Goal: Task Accomplishment & Management: Manage account settings

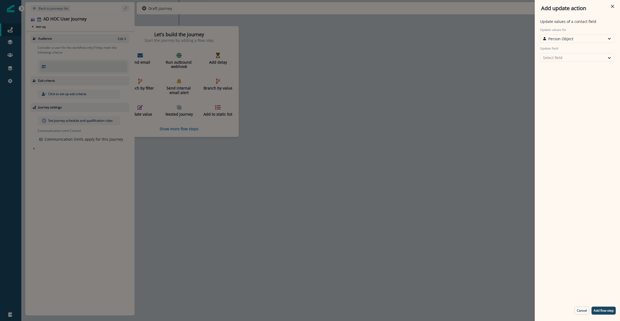
click at [11, 26] on div "Add update action Update values of a contact field Update values for Person Obj…" at bounding box center [310, 160] width 620 height 321
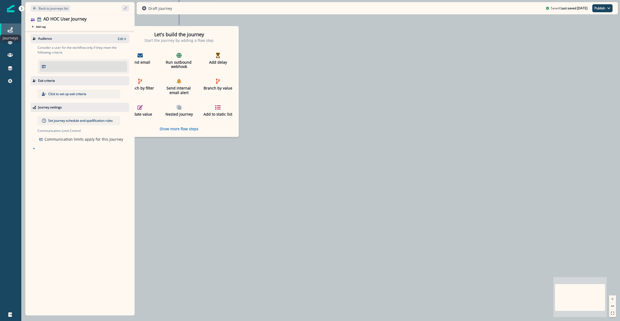
click at [9, 28] on icon at bounding box center [9, 29] width 5 height 5
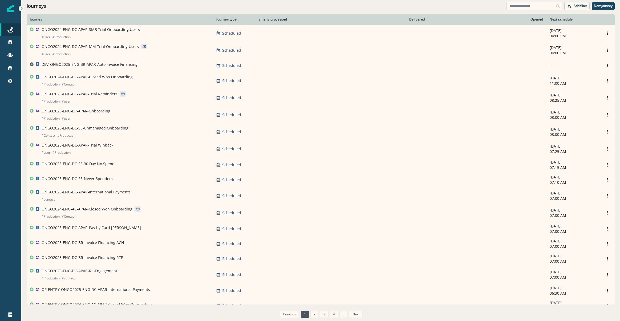
click at [537, 10] on input at bounding box center [534, 6] width 56 height 9
type input "*******"
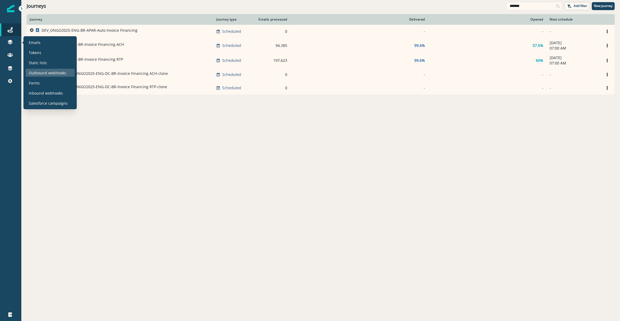
click at [36, 74] on p "Outbound webhooks" at bounding box center [47, 73] width 37 height 6
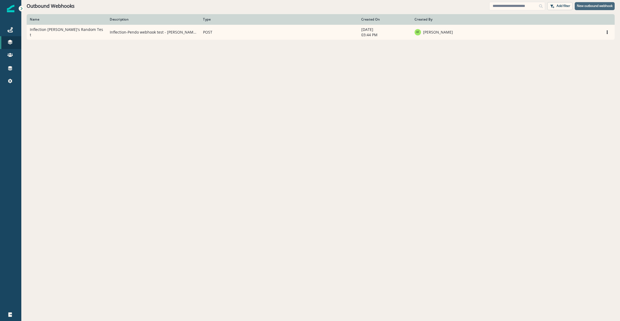
click at [580, 4] on p "New outbound webhook" at bounding box center [595, 6] width 36 height 4
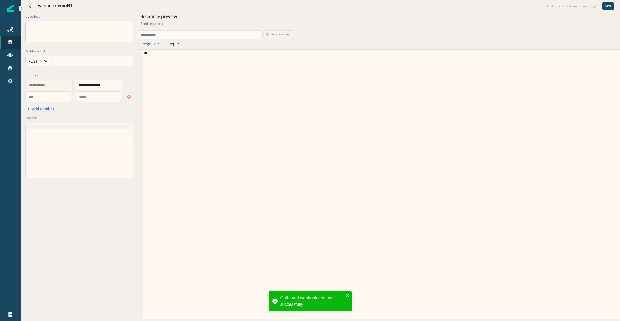
click at [66, 38] on textarea "Description" at bounding box center [79, 31] width 108 height 21
type textarea "******"
click at [29, 5] on icon "Go back" at bounding box center [31, 6] width 4 height 4
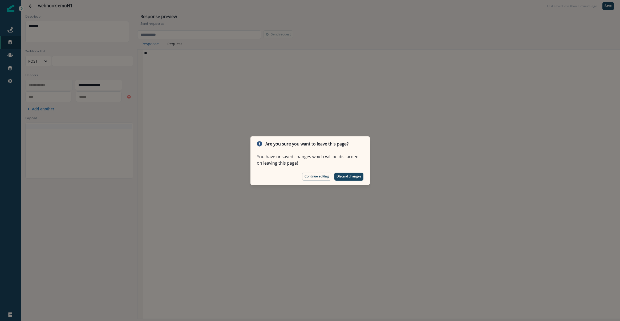
click at [347, 176] on p "Discard changes" at bounding box center [348, 177] width 25 height 4
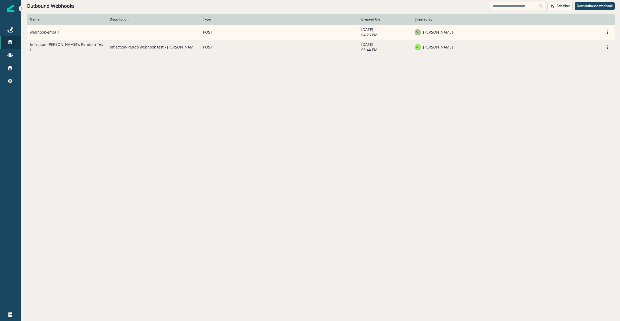
click at [43, 50] on td "Inflection [PERSON_NAME]'s Random Test" at bounding box center [67, 47] width 80 height 15
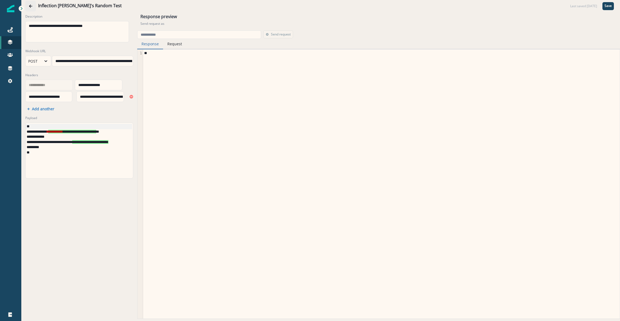
click at [27, 4] on button "Go back" at bounding box center [30, 6] width 11 height 11
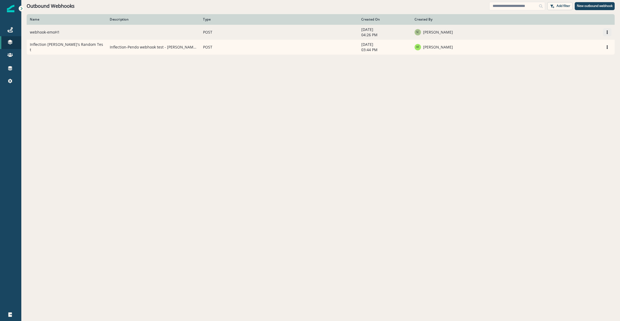
click at [606, 33] on icon "Options" at bounding box center [607, 32] width 4 height 4
click at [583, 44] on button "Edit" at bounding box center [581, 45] width 59 height 9
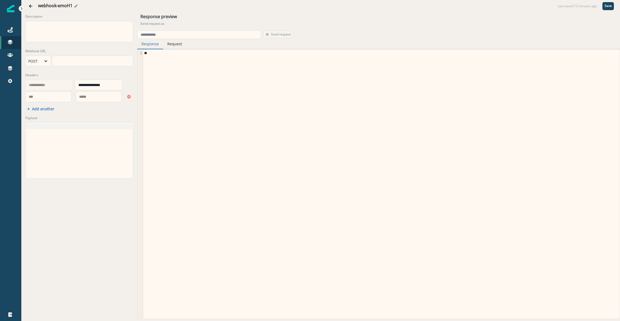
click at [77, 8] on div "webhook-emoH1" at bounding box center [296, 6] width 517 height 6
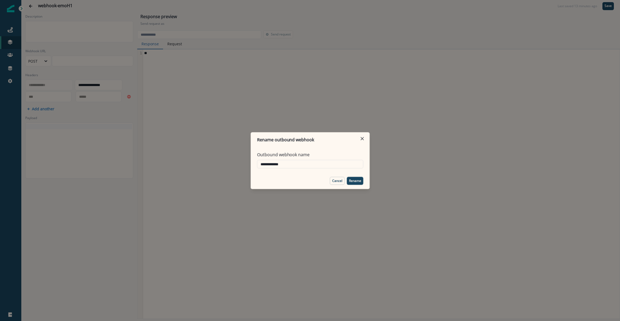
click at [76, 6] on div "**********" at bounding box center [310, 160] width 620 height 321
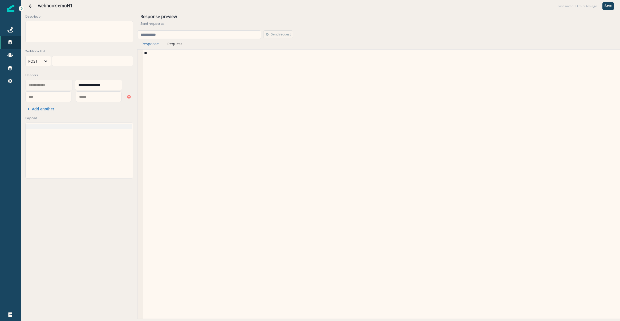
click at [71, 2] on div "webhook-emoH1 Last saved 13 minutes ago Save" at bounding box center [320, 6] width 599 height 12
click at [75, 5] on icon "Edit name" at bounding box center [75, 6] width 3 height 3
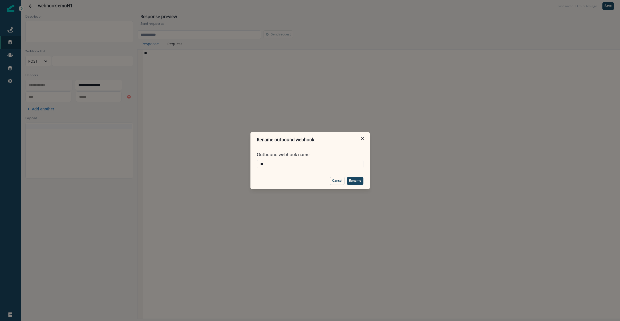
type input "*"
type input "**********"
click at [358, 182] on p "Rename" at bounding box center [355, 181] width 12 height 4
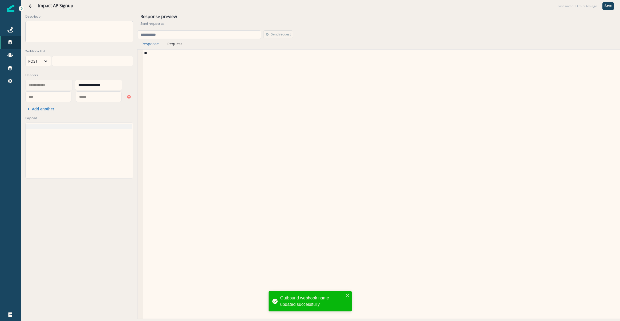
click at [45, 34] on textarea "Description" at bounding box center [79, 31] width 108 height 21
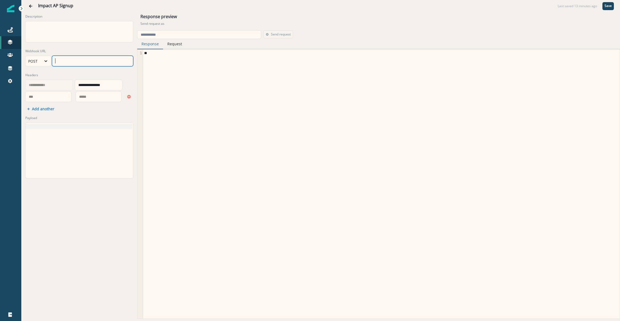
click at [62, 61] on div at bounding box center [92, 61] width 80 height 8
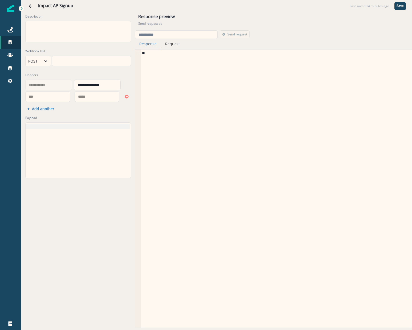
click at [55, 95] on div "***" at bounding box center [48, 97] width 44 height 8
click at [94, 111] on div "**********" at bounding box center [78, 158] width 114 height 293
click at [400, 7] on p "Save" at bounding box center [400, 6] width 7 height 4
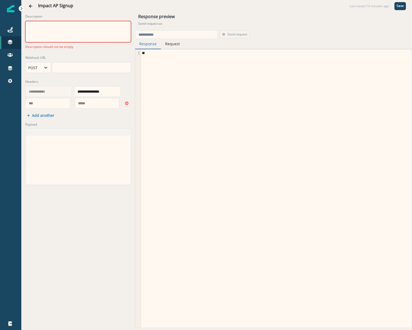
drag, startPoint x: 61, startPoint y: 31, endPoint x: 56, endPoint y: 22, distance: 10.1
click at [61, 30] on textarea "Description" at bounding box center [78, 31] width 106 height 21
click at [26, 3] on button "Go back" at bounding box center [30, 6] width 11 height 11
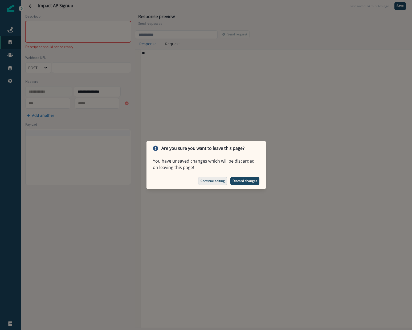
click at [221, 180] on p "Continue editing" at bounding box center [213, 181] width 24 height 4
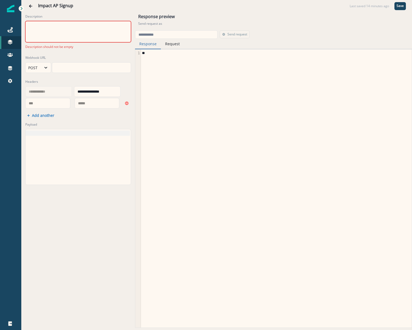
click at [62, 34] on textarea "Description" at bounding box center [78, 31] width 106 height 21
type textarea "**********"
click at [116, 152] on div at bounding box center [78, 156] width 104 height 55
click at [400, 9] on button "Save" at bounding box center [400, 6] width 11 height 8
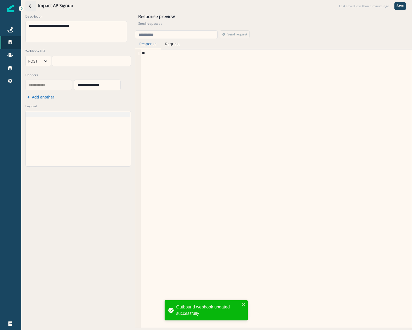
click at [30, 6] on icon "Go back" at bounding box center [30, 6] width 3 height 3
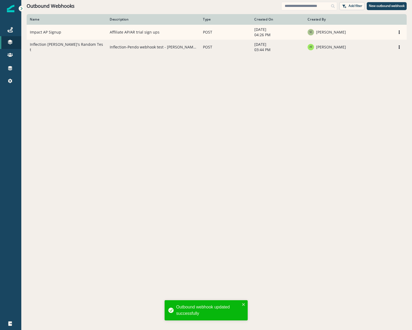
click at [66, 46] on td "Inflection [PERSON_NAME]'s Random Test" at bounding box center [67, 47] width 80 height 15
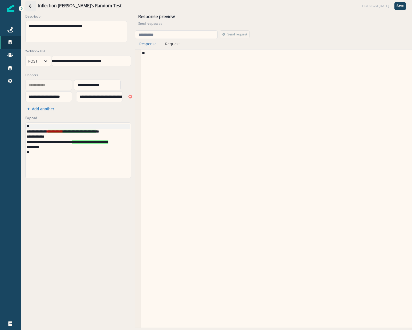
click at [30, 8] on icon "Go back" at bounding box center [31, 6] width 4 height 4
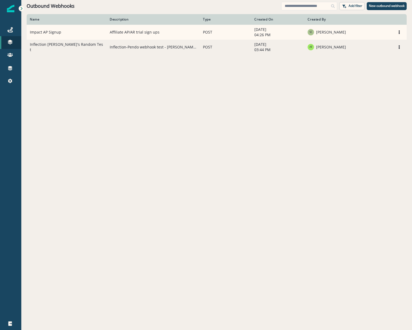
click at [59, 50] on td "Inflection [PERSON_NAME]'s Random Test" at bounding box center [67, 47] width 80 height 15
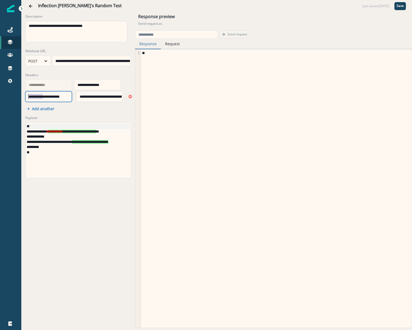
scroll to position [1, 2]
drag, startPoint x: 44, startPoint y: 95, endPoint x: 2, endPoint y: 97, distance: 41.9
click at [3, 98] on div "**********" at bounding box center [206, 165] width 412 height 330
click at [67, 103] on div "**********" at bounding box center [78, 88] width 108 height 34
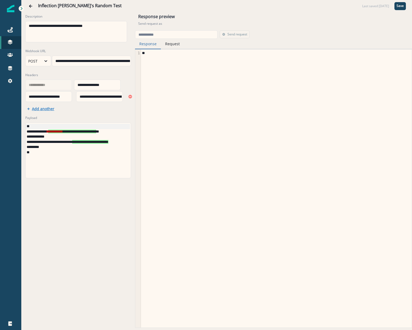
click at [31, 107] on button "Add another" at bounding box center [40, 108] width 27 height 5
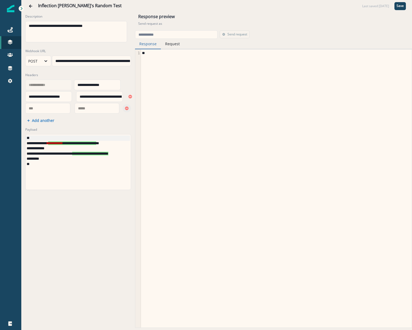
click at [123, 110] on button "Remove" at bounding box center [127, 108] width 9 height 8
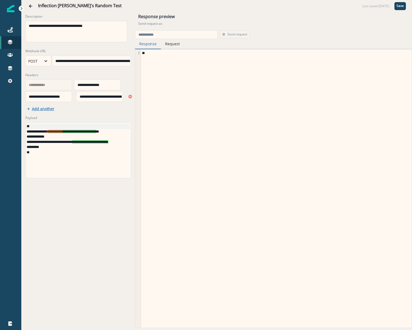
click at [44, 108] on p "Add another" at bounding box center [43, 108] width 22 height 5
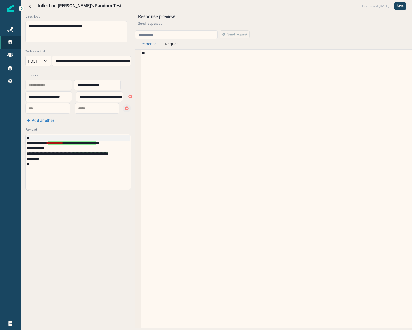
click at [125, 109] on icon "Remove" at bounding box center [127, 109] width 4 height 4
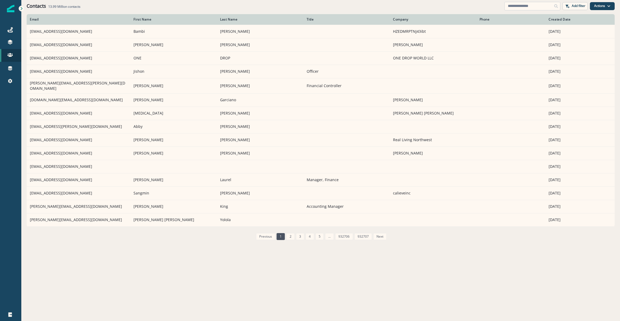
click at [537, 7] on input at bounding box center [532, 6] width 56 height 9
paste input "**********"
type input "**********"
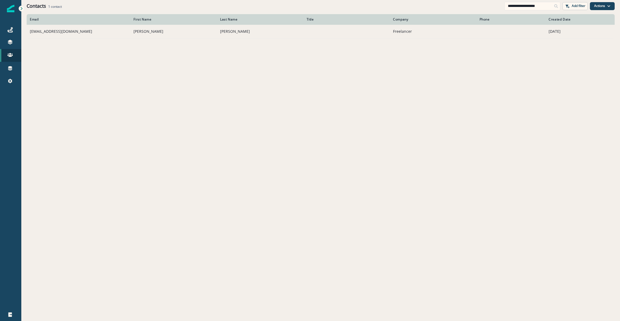
click at [38, 31] on td "rajmtsivery@mail.com" at bounding box center [79, 31] width 104 height 13
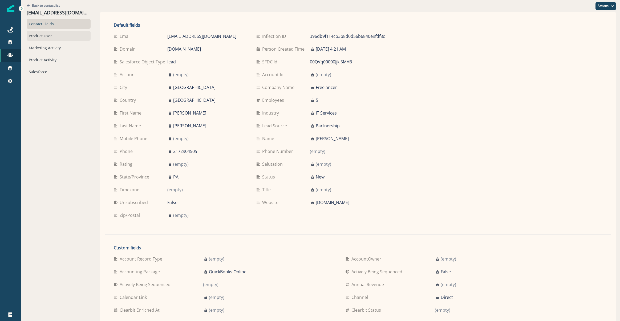
click at [34, 36] on div "Product User" at bounding box center [59, 36] width 64 height 10
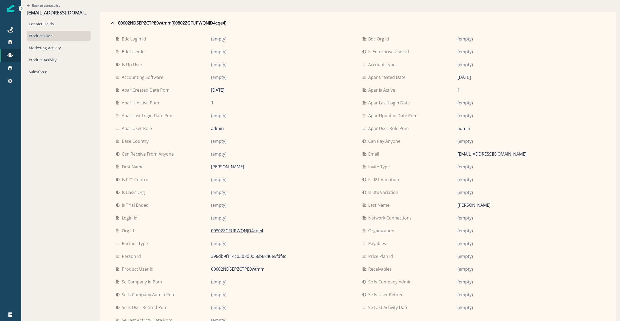
scroll to position [19, 0]
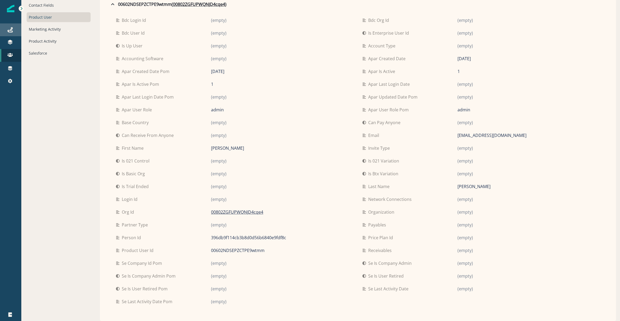
click at [4, 27] on div "Journeys" at bounding box center [10, 30] width 17 height 6
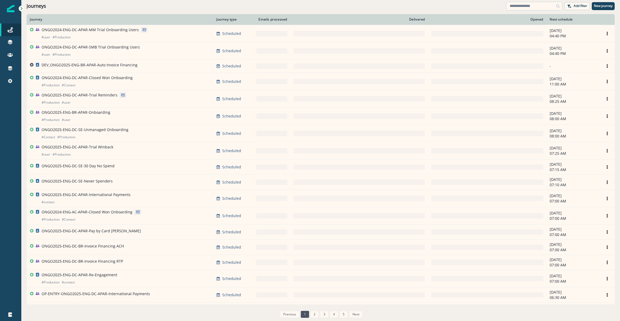
click at [523, 5] on input at bounding box center [534, 6] width 56 height 9
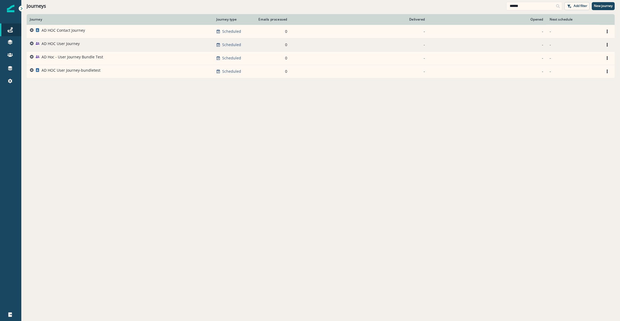
type input "******"
click at [69, 47] on div "AD HOC User Journey" at bounding box center [61, 44] width 38 height 7
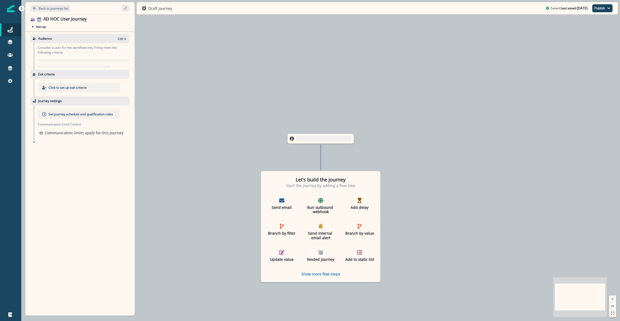
click at [128, 41] on div "Audience Edit" at bounding box center [80, 38] width 99 height 9
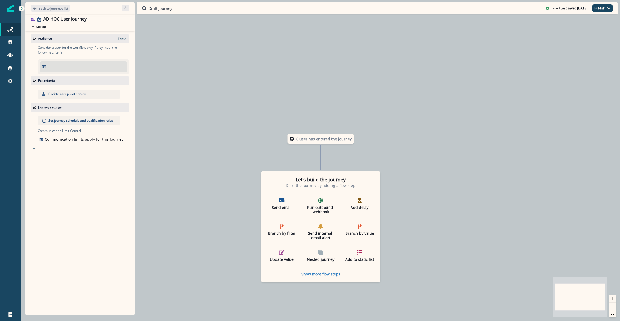
click at [120, 39] on p "Edit" at bounding box center [121, 38] width 6 height 5
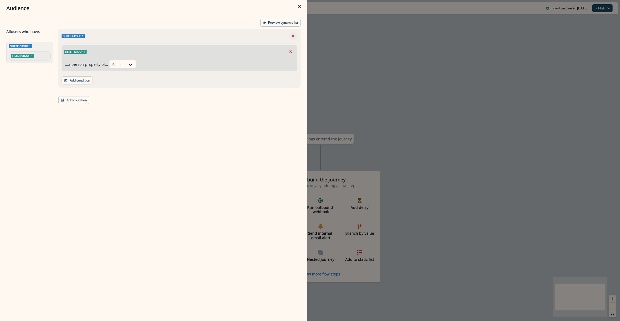
click at [292, 36] on icon "Remove" at bounding box center [293, 36] width 5 height 5
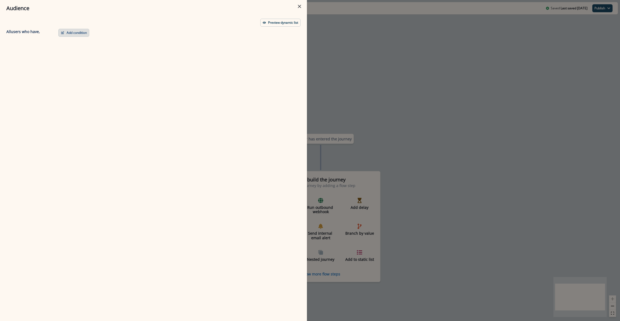
click at [71, 34] on button "Add condition" at bounding box center [73, 33] width 31 height 8
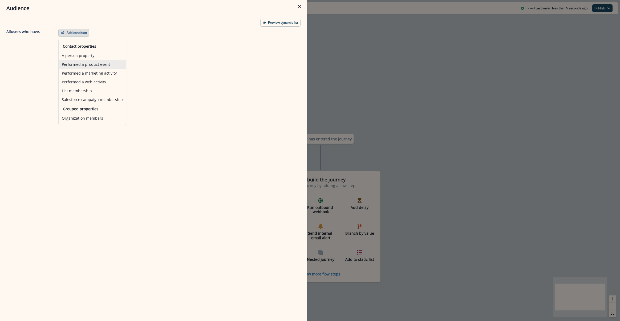
click at [96, 63] on button "Performed a product event" at bounding box center [92, 64] width 67 height 9
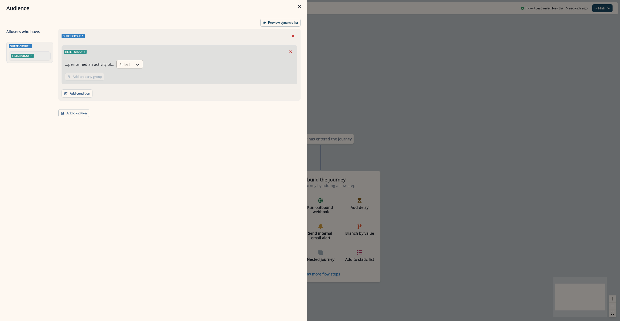
click at [125, 60] on div "Select" at bounding box center [125, 64] width 17 height 9
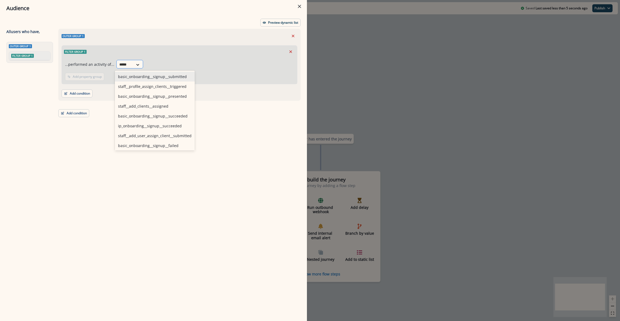
type input "******"
click at [144, 127] on div "signup__has__succeeded" at bounding box center [153, 126] width 76 height 10
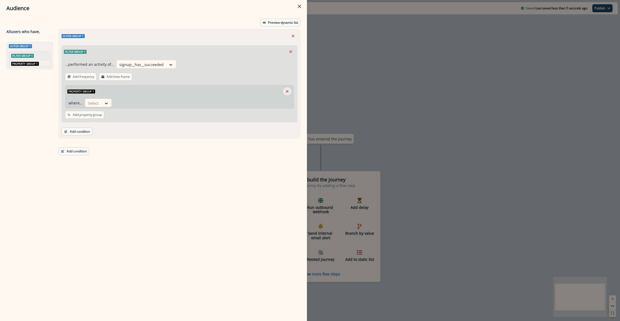
click at [284, 91] on button "Remove" at bounding box center [287, 91] width 9 height 8
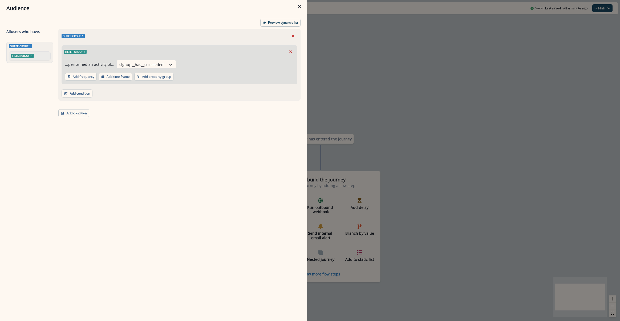
click at [375, 44] on div "Audience Preview dynamic list All user s who have, Outer group 1 Filter group 1…" at bounding box center [310, 160] width 620 height 321
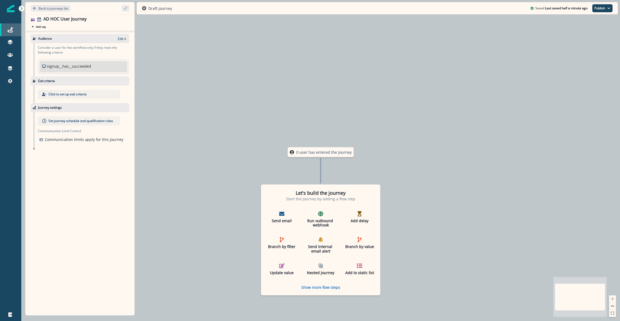
click at [17, 30] on div "Journeys" at bounding box center [10, 30] width 17 height 6
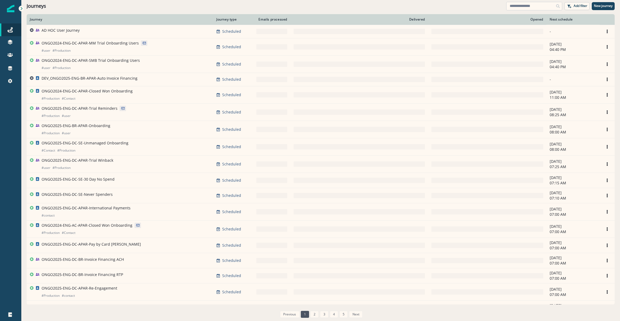
click at [510, 7] on input at bounding box center [534, 6] width 56 height 9
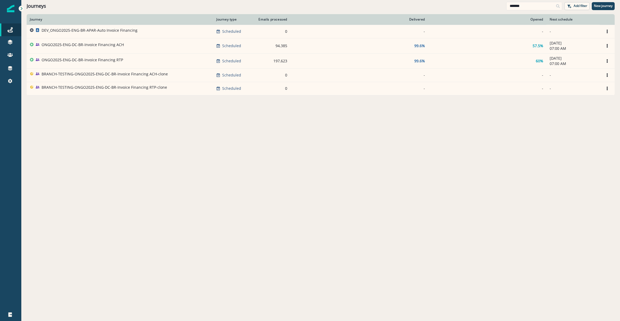
type input "*******"
click at [78, 30] on p "DEV_ONGO2025-ENG-BR-APAR-Auto Invoice Financing" at bounding box center [90, 30] width 96 height 5
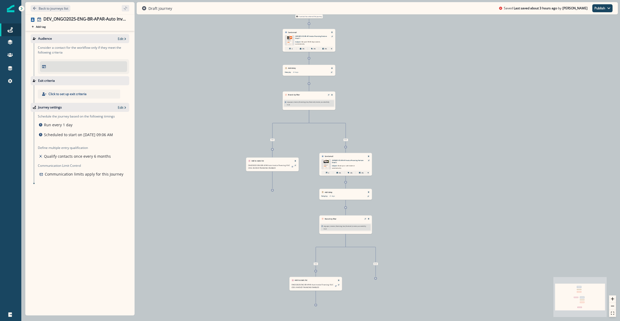
click at [64, 94] on p "Click to set up exit criteria" at bounding box center [67, 94] width 38 height 5
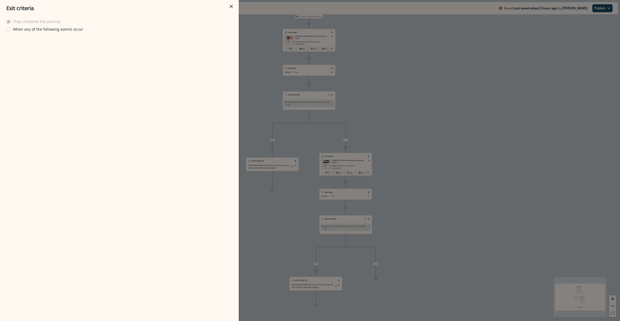
click at [19, 29] on p "When any of the following events occur" at bounding box center [48, 29] width 70 height 6
click at [8, 21] on icon at bounding box center [8, 21] width 3 height 3
click at [21, 42] on button "Add event" at bounding box center [22, 42] width 25 height 8
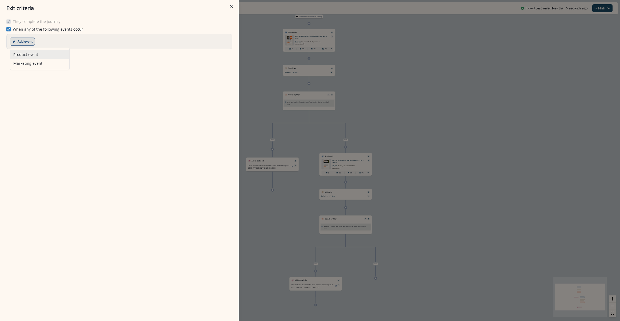
click at [38, 58] on button "Product event" at bounding box center [39, 54] width 59 height 9
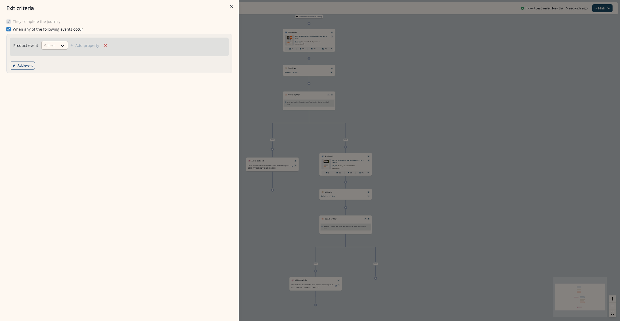
click at [53, 44] on div at bounding box center [49, 45] width 11 height 7
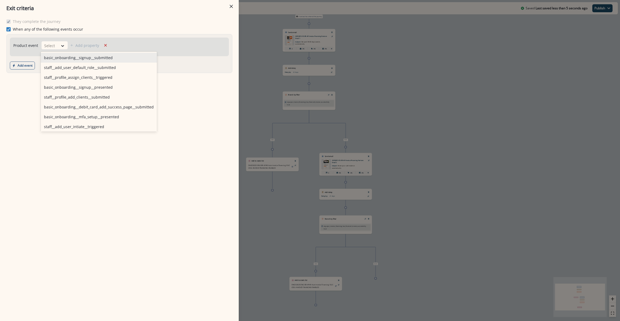
click at [232, 8] on icon "Close" at bounding box center [231, 6] width 3 height 3
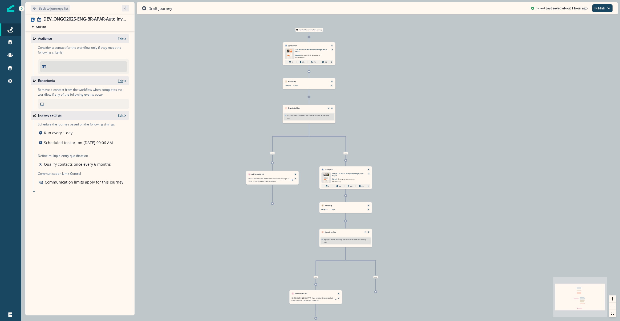
click at [118, 80] on p "Edit" at bounding box center [121, 81] width 6 height 5
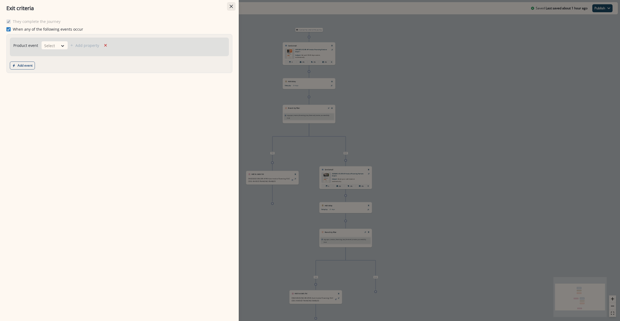
click at [230, 8] on button "Close" at bounding box center [231, 6] width 9 height 9
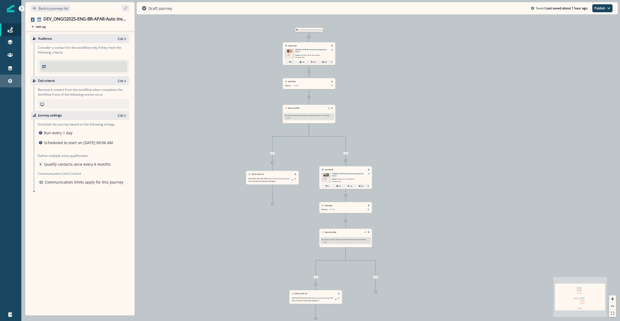
click at [10, 77] on link "Settings" at bounding box center [10, 81] width 21 height 13
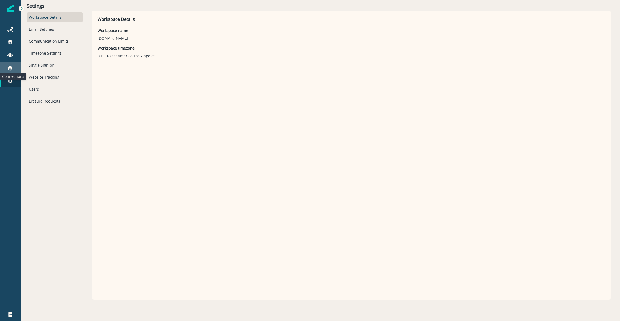
click at [12, 70] on icon at bounding box center [9, 68] width 5 height 5
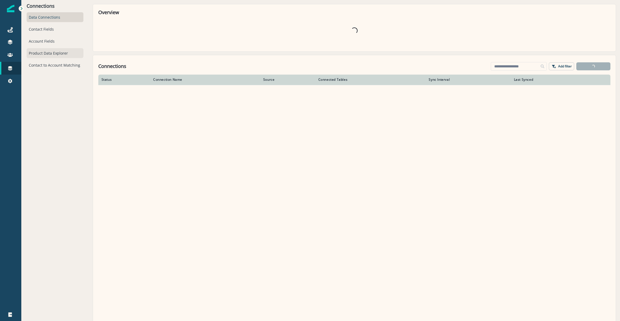
click at [42, 51] on div "Product Data Explorer" at bounding box center [55, 53] width 57 height 10
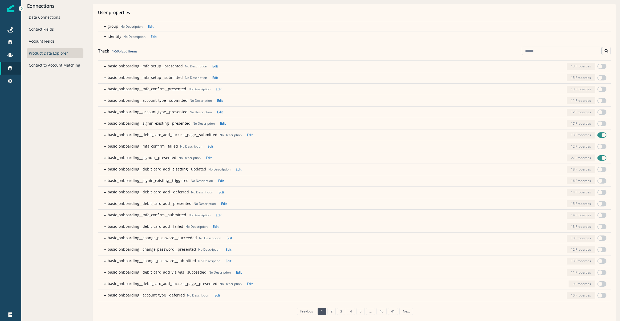
click at [547, 55] on input at bounding box center [562, 51] width 80 height 9
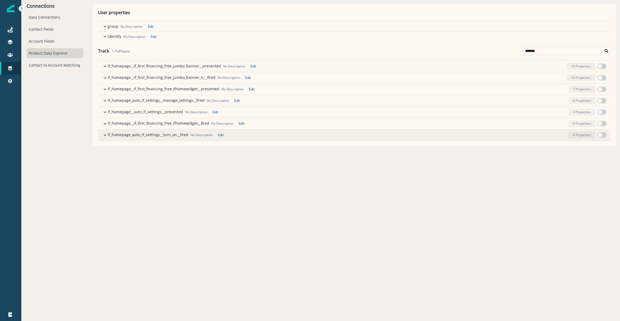
click at [103, 135] on icon "button" at bounding box center [104, 134] width 5 height 5
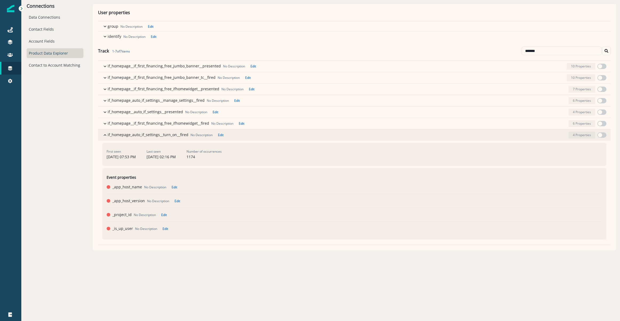
click at [600, 135] on span "button" at bounding box center [600, 135] width 4 height 4
click at [341, 135] on div "button" at bounding box center [396, 135] width 341 height 7
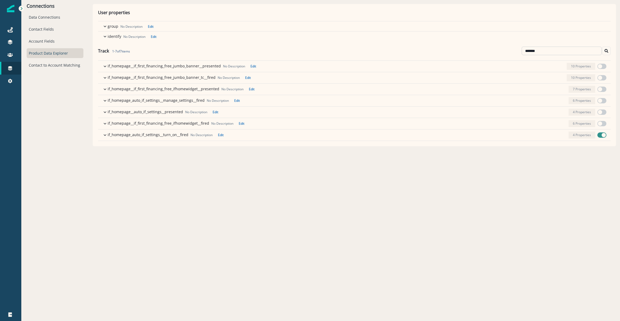
click at [545, 52] on input "*******" at bounding box center [562, 51] width 80 height 9
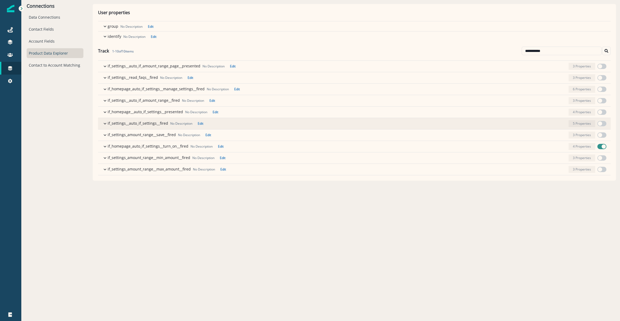
click at [104, 124] on icon "button" at bounding box center [105, 124] width 3 height 2
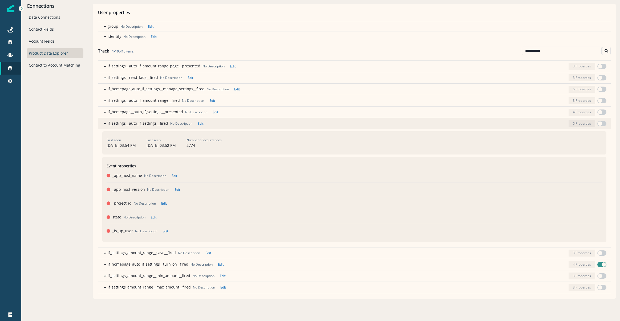
click at [599, 122] on span "button" at bounding box center [600, 123] width 4 height 4
click at [102, 124] on icon "button" at bounding box center [104, 123] width 5 height 5
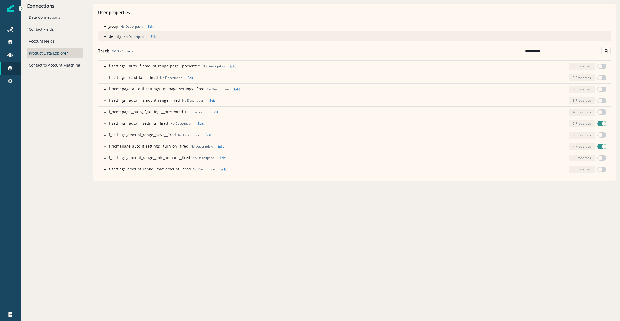
drag, startPoint x: 561, startPoint y: 51, endPoint x: 242, endPoint y: 41, distance: 319.1
click at [323, 41] on div "User properties group No Description Edit First seen December 6, 2024 at 10:07 …" at bounding box center [354, 92] width 513 height 166
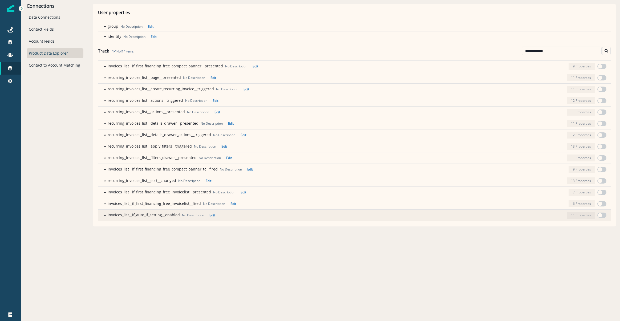
click at [103, 218] on icon "button" at bounding box center [104, 215] width 5 height 5
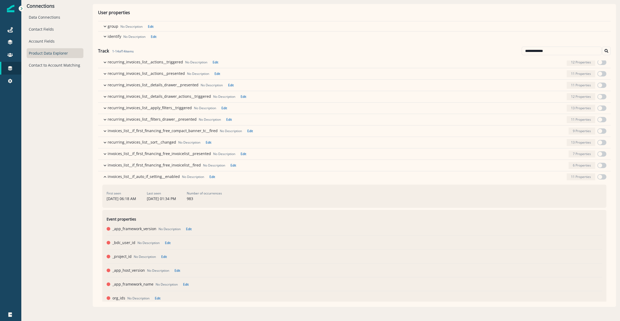
scroll to position [121, 0]
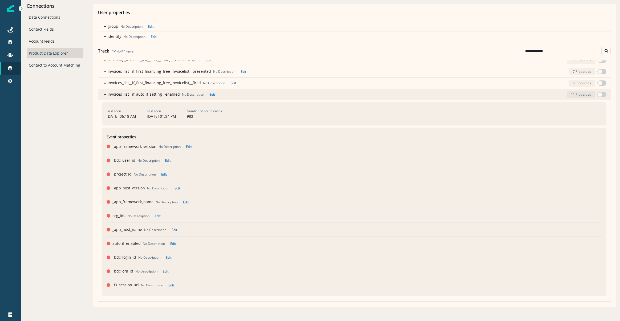
click at [600, 94] on span "button" at bounding box center [600, 94] width 4 height 4
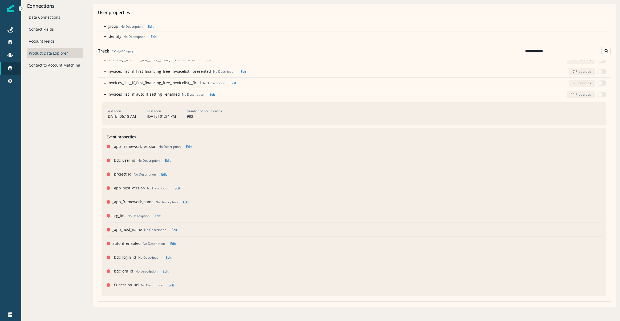
scroll to position [0, 0]
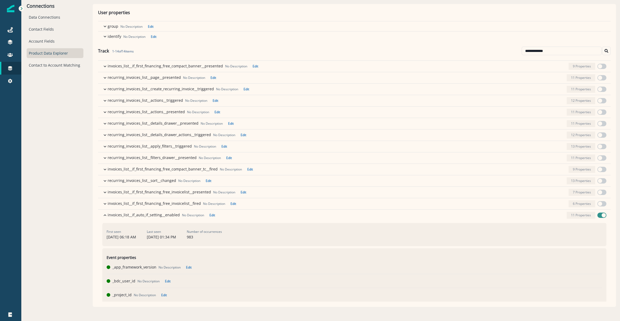
drag, startPoint x: 552, startPoint y: 53, endPoint x: 264, endPoint y: 53, distance: 288.3
click at [281, 53] on div "**********" at bounding box center [354, 50] width 513 height 19
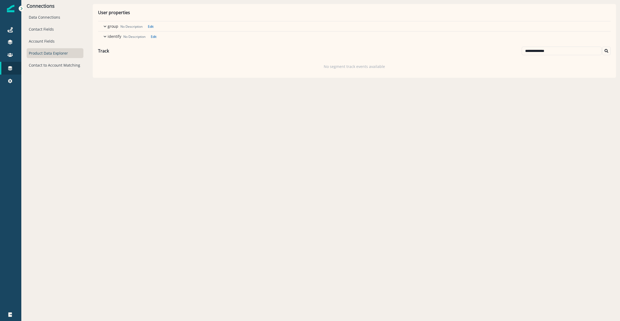
click at [568, 55] on input "**********" at bounding box center [562, 51] width 80 height 9
click at [607, 50] on icon "Search" at bounding box center [606, 51] width 4 height 4
click at [545, 51] on input "**********" at bounding box center [562, 51] width 80 height 9
type input "**********"
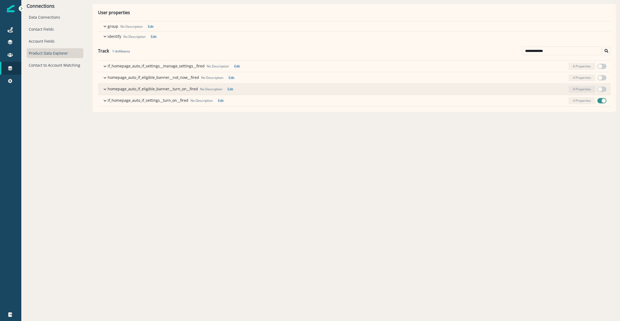
click at [104, 90] on icon "button" at bounding box center [104, 89] width 5 height 5
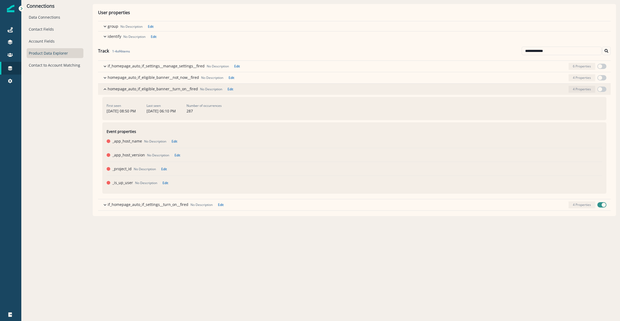
click at [602, 89] on span "button" at bounding box center [601, 89] width 9 height 5
click at [599, 89] on span "button" at bounding box center [600, 89] width 4 height 4
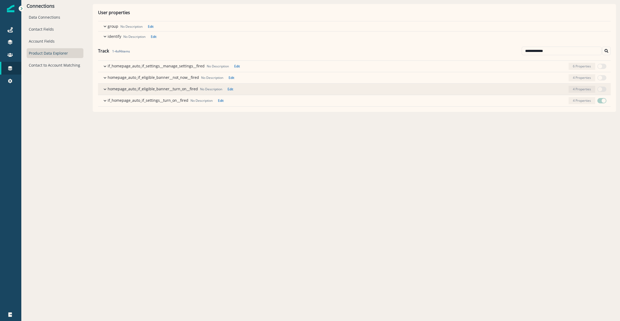
click at [599, 91] on span "button" at bounding box center [600, 89] width 4 height 4
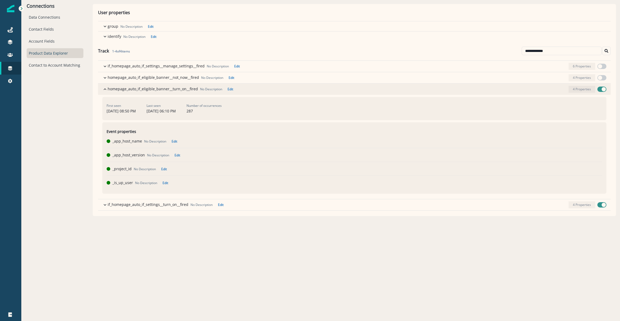
click at [105, 88] on icon "button" at bounding box center [104, 89] width 5 height 5
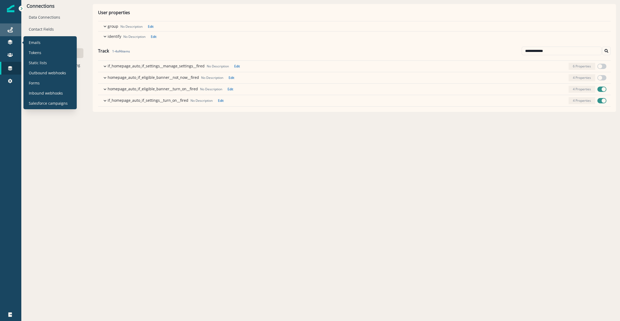
click at [8, 31] on icon at bounding box center [9, 29] width 5 height 5
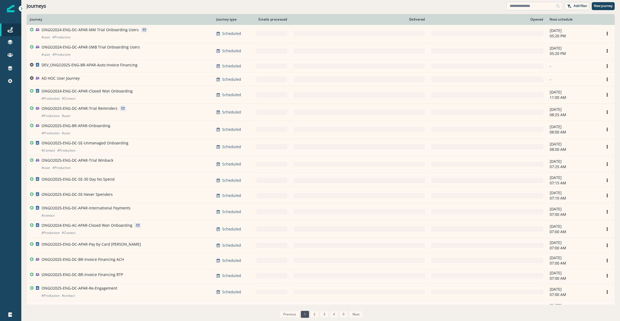
click at [534, 5] on input at bounding box center [534, 6] width 56 height 9
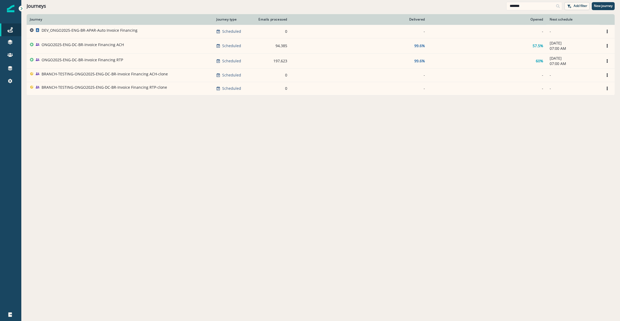
type input "*******"
click at [99, 34] on div "DEV_ONGO2025-ENG-BR-APAR-Auto Invoice Financing" at bounding box center [90, 31] width 96 height 7
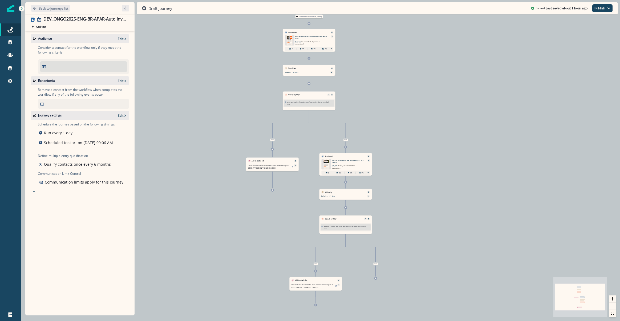
click at [121, 83] on div "Exit criteria Edit" at bounding box center [80, 80] width 99 height 9
click at [123, 80] on p "Edit" at bounding box center [121, 81] width 6 height 5
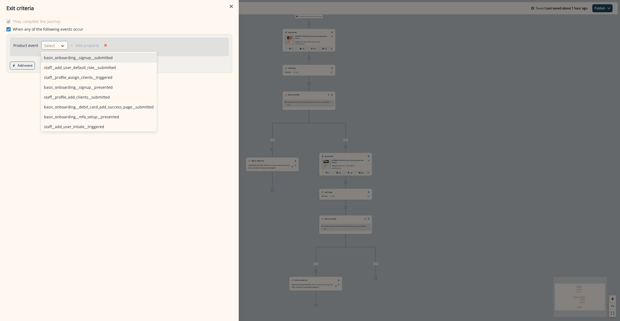
click at [58, 45] on div "Select" at bounding box center [54, 45] width 27 height 9
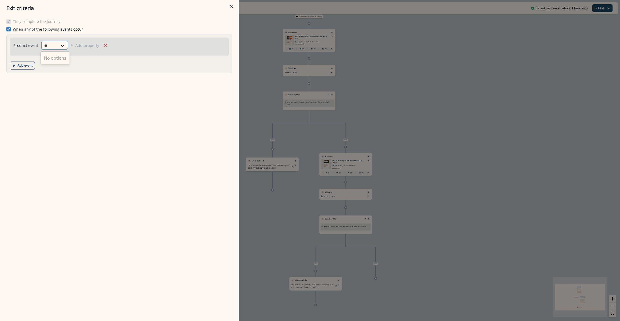
type input "***"
click at [63, 46] on icon at bounding box center [62, 46] width 3 height 2
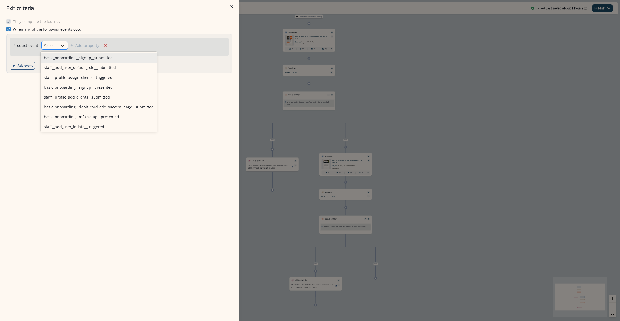
click at [62, 46] on icon at bounding box center [62, 46] width 3 height 2
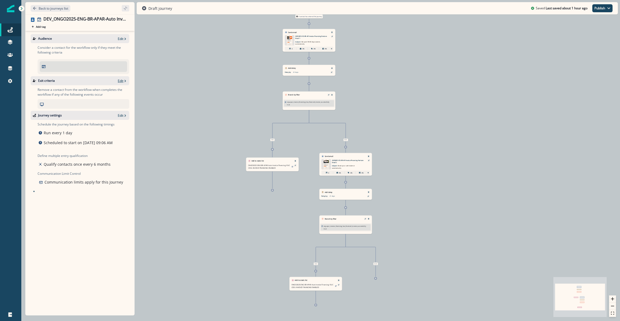
click at [124, 80] on icon "button" at bounding box center [125, 81] width 4 height 4
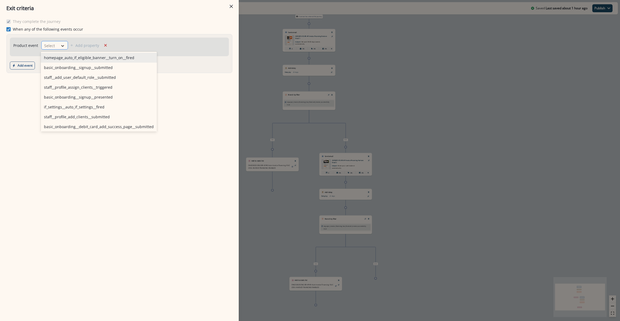
click at [61, 44] on icon at bounding box center [62, 45] width 5 height 5
click at [75, 110] on div "if_settings__auto_if_settings__fired" at bounding box center [99, 107] width 116 height 10
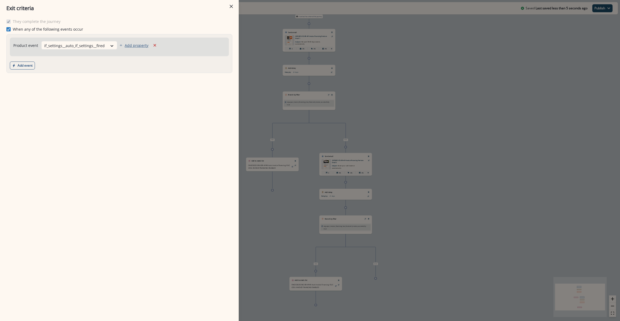
click at [137, 47] on p "Add property" at bounding box center [137, 45] width 24 height 5
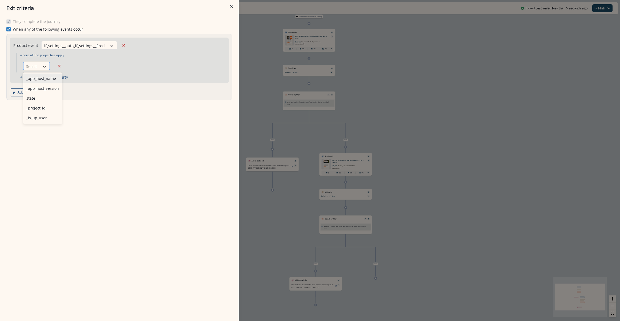
click at [48, 68] on div at bounding box center [44, 66] width 9 height 5
click at [58, 67] on icon "Remove" at bounding box center [59, 66] width 5 height 5
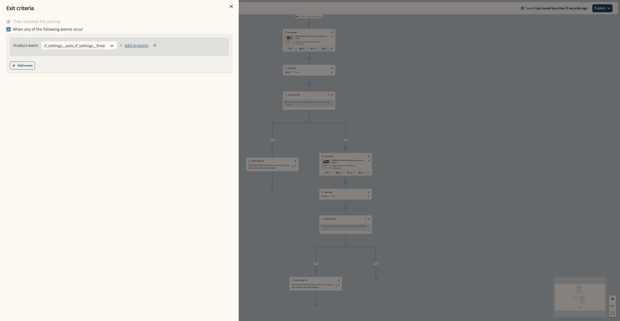
click at [127, 45] on p "Add property" at bounding box center [137, 45] width 24 height 5
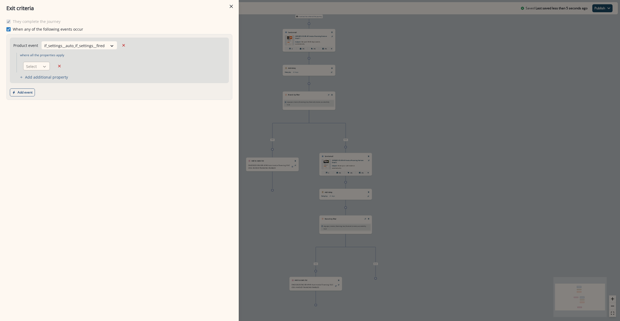
click at [43, 68] on div at bounding box center [44, 66] width 9 height 5
drag, startPoint x: 43, startPoint y: 99, endPoint x: 67, endPoint y: 80, distance: 30.6
click at [43, 98] on div "state" at bounding box center [42, 98] width 39 height 10
click at [67, 66] on div "Select" at bounding box center [60, 66] width 17 height 9
click at [70, 79] on div "equal to" at bounding box center [73, 79] width 42 height 10
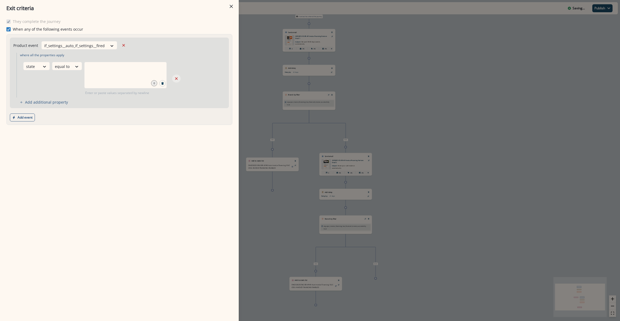
click at [177, 79] on icon "Remove" at bounding box center [176, 78] width 5 height 5
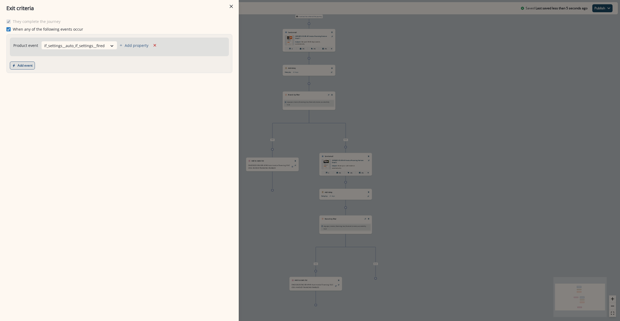
click at [26, 65] on button "Add event" at bounding box center [22, 66] width 25 height 8
click at [40, 80] on button "Product event" at bounding box center [39, 78] width 59 height 9
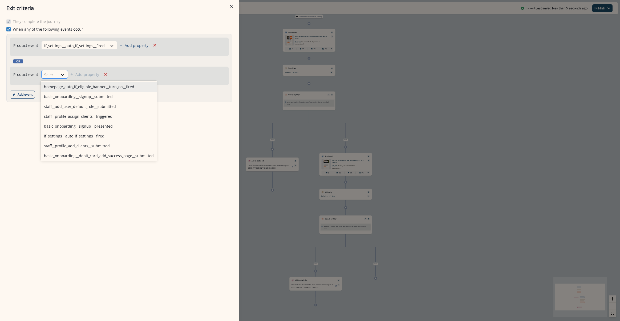
click at [54, 76] on div at bounding box center [49, 74] width 11 height 7
type input "*"
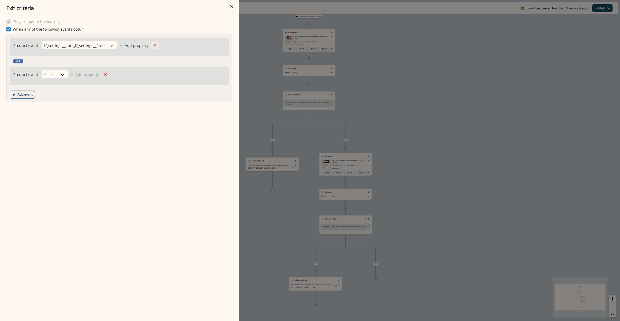
click at [153, 45] on icon "Remove" at bounding box center [154, 45] width 5 height 5
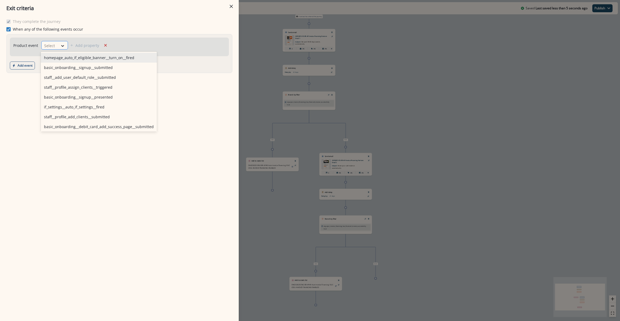
click at [53, 46] on div at bounding box center [49, 45] width 11 height 7
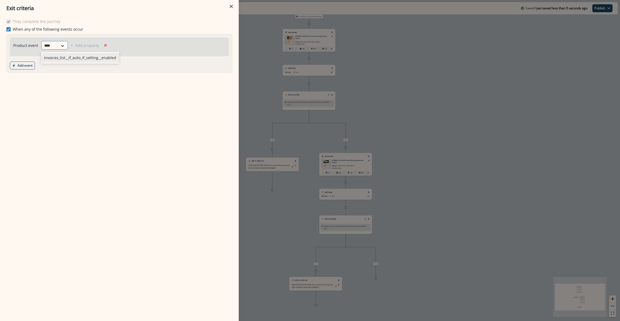
type input "*****"
click at [59, 55] on div "invoices_list__if_auto_if_setting__enabled" at bounding box center [80, 58] width 79 height 10
click at [23, 65] on button "Add event" at bounding box center [22, 66] width 25 height 8
click at [40, 81] on button "Product event" at bounding box center [39, 78] width 59 height 9
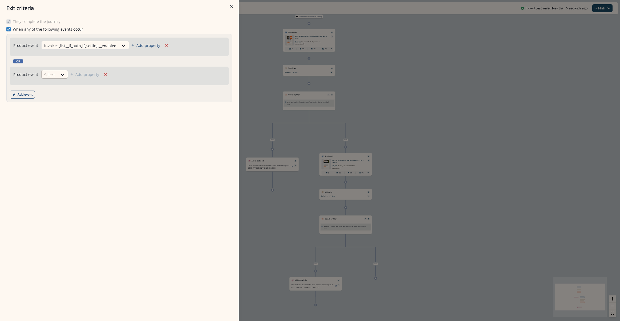
drag, startPoint x: 49, startPoint y: 78, endPoint x: 52, endPoint y: 78, distance: 3.2
click at [50, 78] on div "Select" at bounding box center [50, 74] width 17 height 9
type input "********"
click at [69, 86] on div "homepage_auto_if_eligible_banner__turn_on__fired" at bounding box center [89, 87] width 97 height 10
click at [28, 94] on button "Add event" at bounding box center [22, 95] width 25 height 8
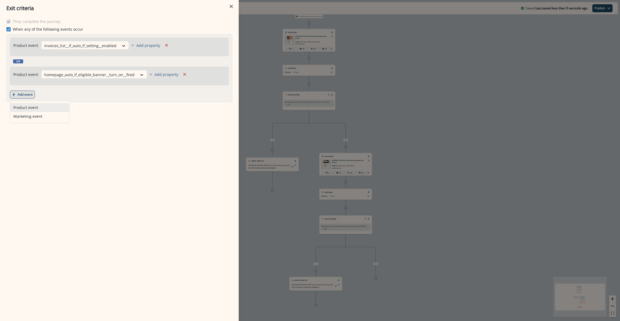
click at [35, 110] on button "Product event" at bounding box center [39, 107] width 59 height 9
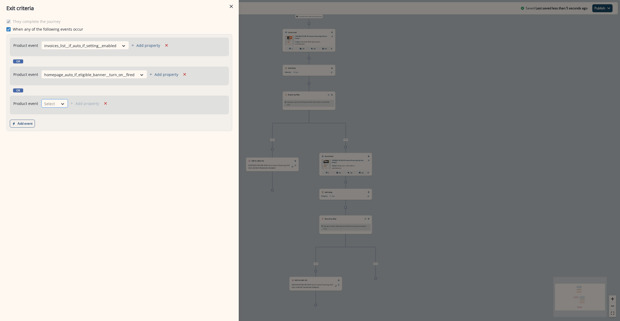
click at [54, 104] on div at bounding box center [49, 103] width 11 height 7
type input "***"
click at [64, 146] on div "if_homepage_auto_if_settings__turn_on__fired" at bounding box center [89, 145] width 97 height 10
click at [27, 124] on button "Add event" at bounding box center [22, 124] width 25 height 8
click at [46, 137] on button "Product event" at bounding box center [39, 136] width 59 height 9
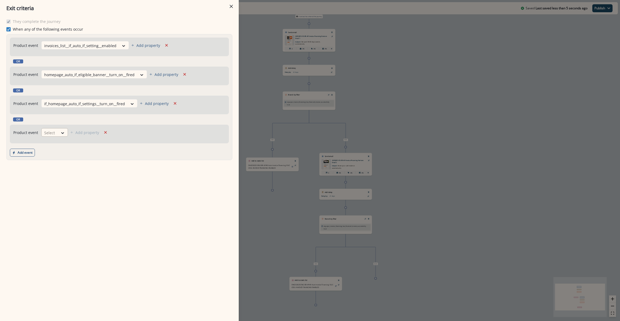
click at [56, 136] on div "Select" at bounding box center [50, 132] width 17 height 9
type input "***"
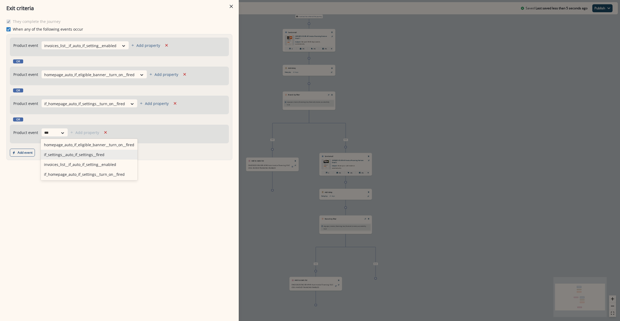
click at [49, 158] on div "if_settings__auto_if_settings__fired" at bounding box center [89, 155] width 97 height 10
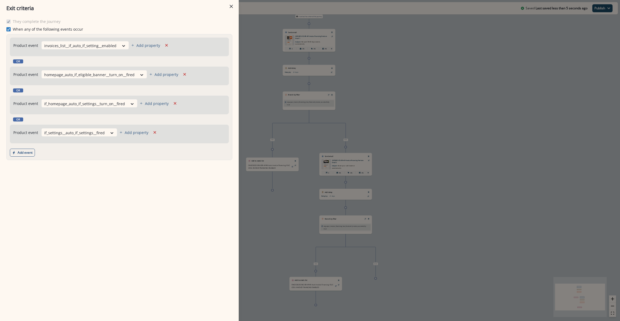
click at [99, 174] on div "They complete the journey When any of the following events occur Product event …" at bounding box center [119, 169] width 239 height 305
click at [133, 134] on p "Add property" at bounding box center [137, 132] width 24 height 5
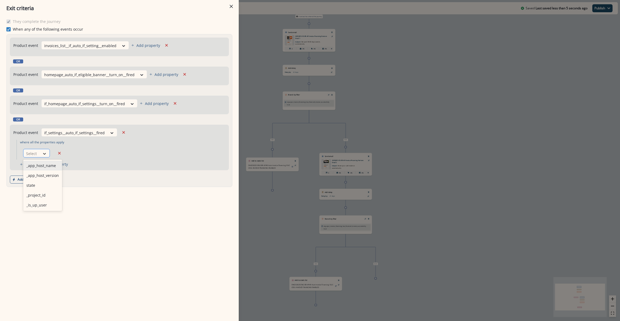
click at [41, 156] on div at bounding box center [44, 153] width 9 height 5
click at [61, 155] on icon "Remove" at bounding box center [59, 153] width 5 height 5
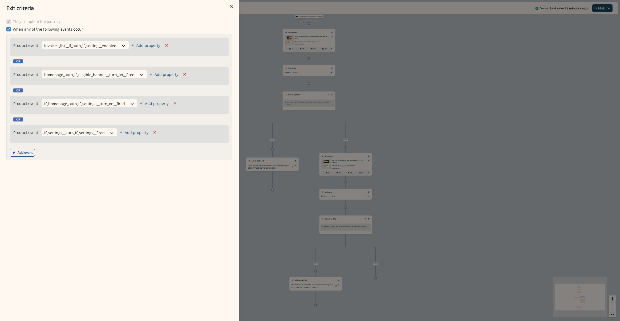
drag, startPoint x: 94, startPoint y: 213, endPoint x: 132, endPoint y: 208, distance: 39.2
click at [94, 213] on div "They complete the journey When any of the following events occur Product event …" at bounding box center [119, 169] width 239 height 305
click at [246, 208] on div "Exit criteria They complete the journey When any of the following events occur …" at bounding box center [310, 160] width 620 height 321
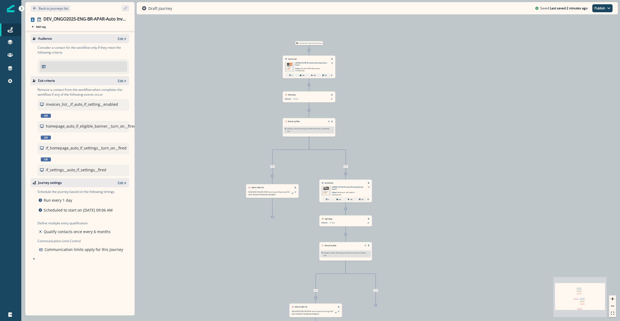
click at [51, 64] on div at bounding box center [83, 66] width 83 height 6
click at [121, 36] on div "Audience Edit" at bounding box center [80, 38] width 99 height 9
drag, startPoint x: 156, startPoint y: 67, endPoint x: 154, endPoint y: 66, distance: 2.7
click at [156, 67] on div "0 contact has entered the journey Send email Email asset changed, journey repor…" at bounding box center [320, 160] width 599 height 321
click at [124, 36] on button "Edit" at bounding box center [122, 38] width 9 height 5
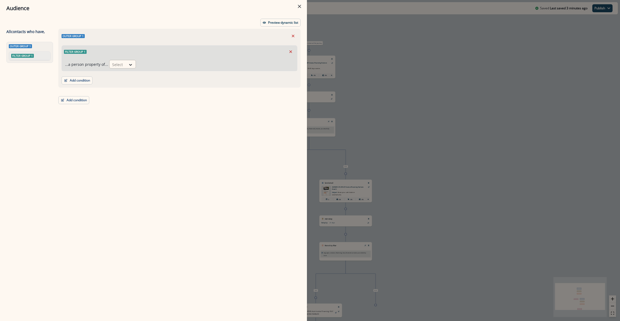
click at [119, 65] on div at bounding box center [117, 64] width 11 height 7
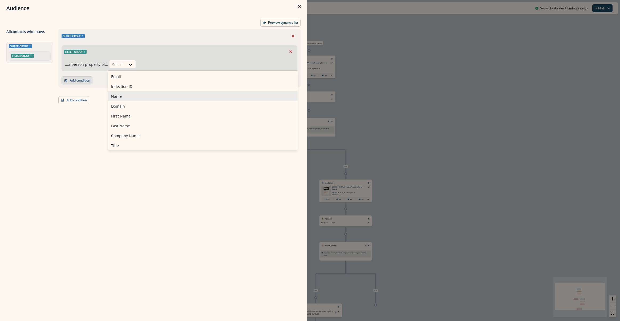
click at [75, 79] on button "Add condition" at bounding box center [77, 80] width 31 height 8
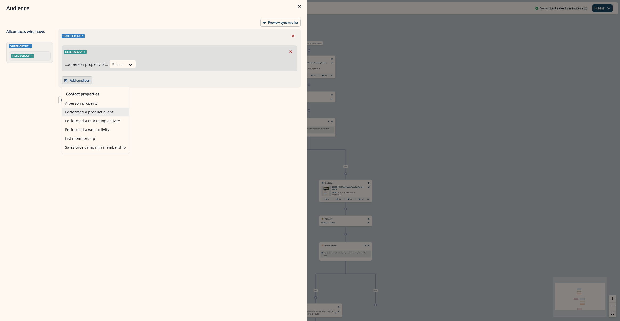
click at [81, 111] on button "Performed a product event" at bounding box center [95, 112] width 67 height 9
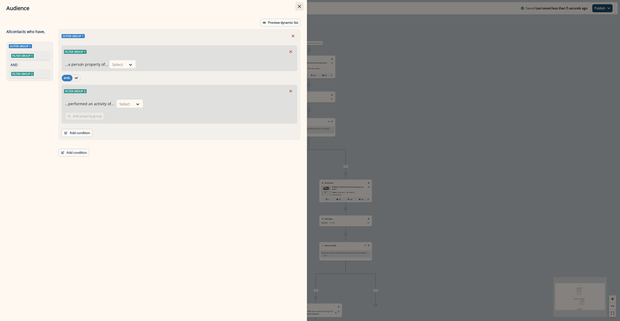
click at [298, 6] on button "Close" at bounding box center [299, 6] width 9 height 9
